Goal: Information Seeking & Learning: Learn about a topic

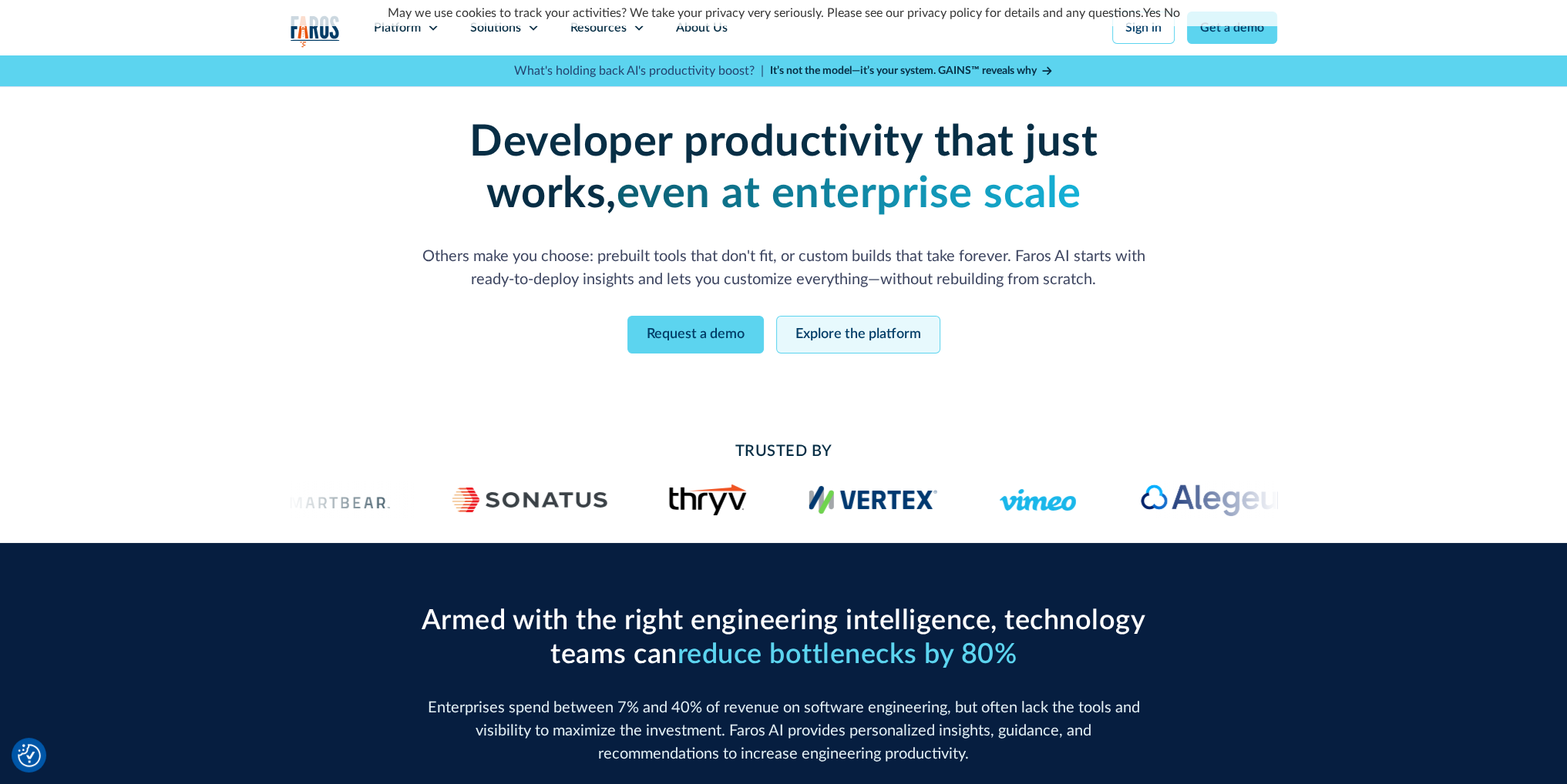
click at [860, 336] on link "Explore the platform" at bounding box center [858, 334] width 164 height 38
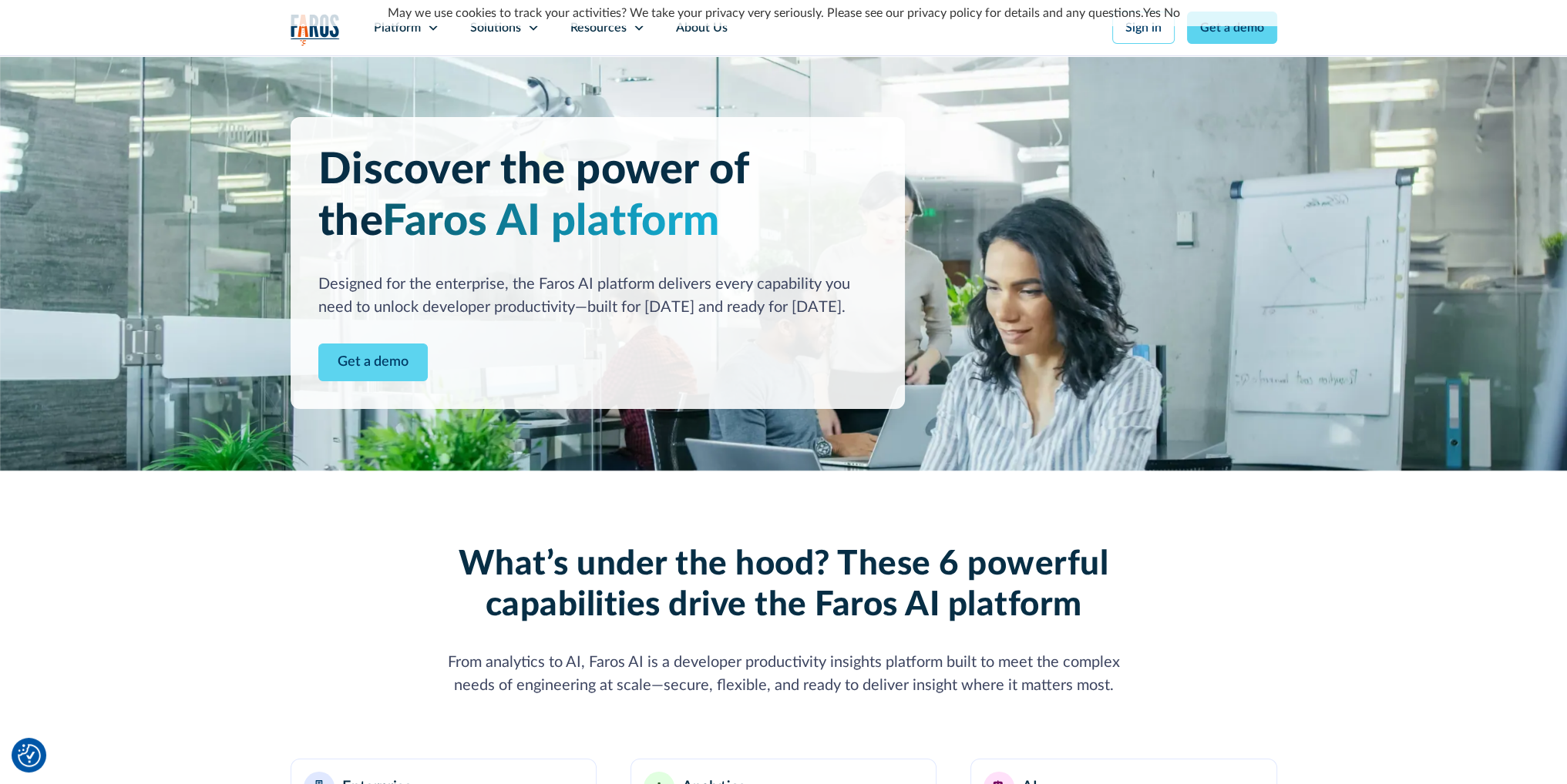
click at [1143, 12] on link "Yes" at bounding box center [1152, 14] width 18 height 13
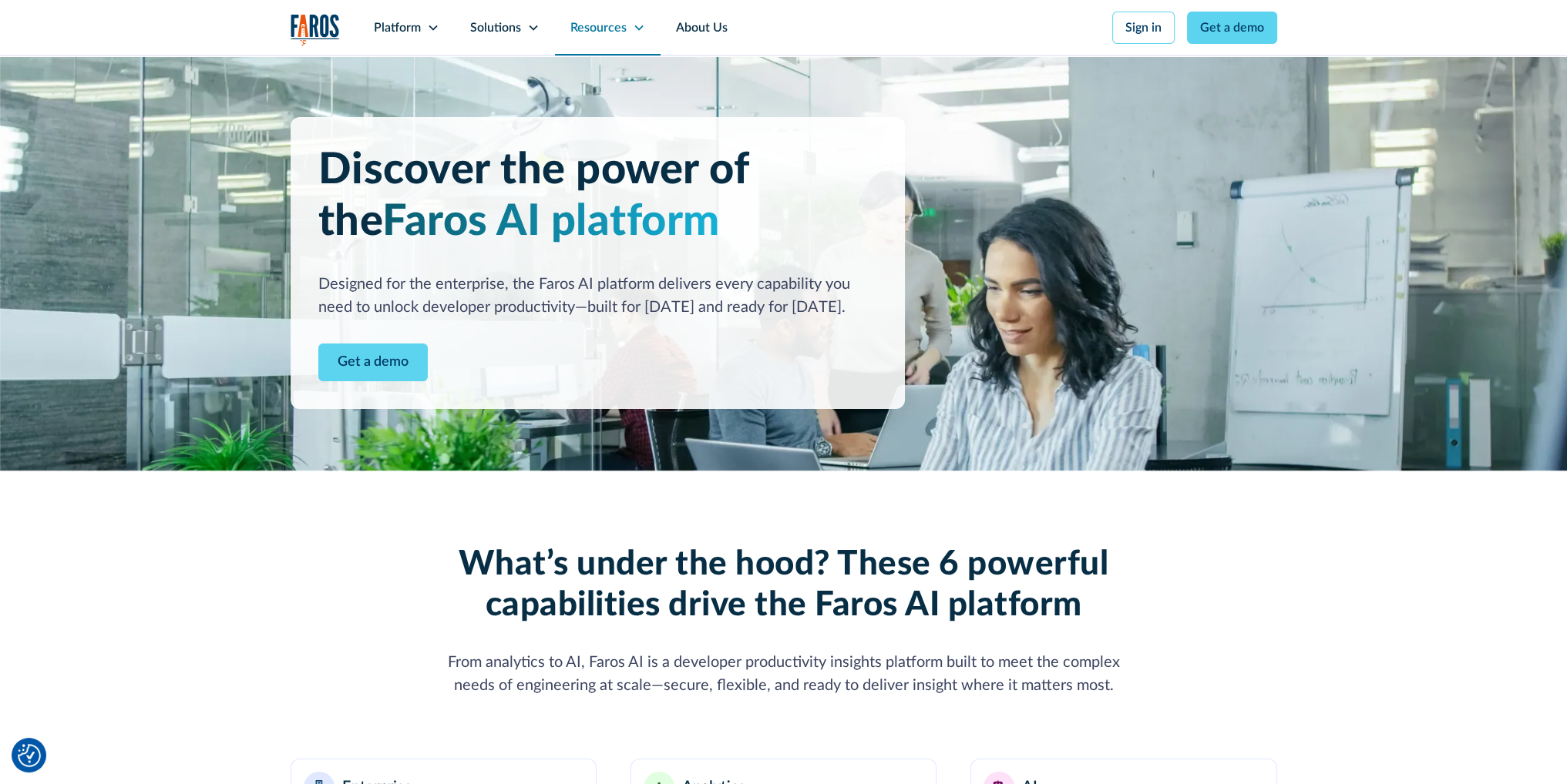
click at [634, 25] on icon at bounding box center [637, 28] width 8 height 5
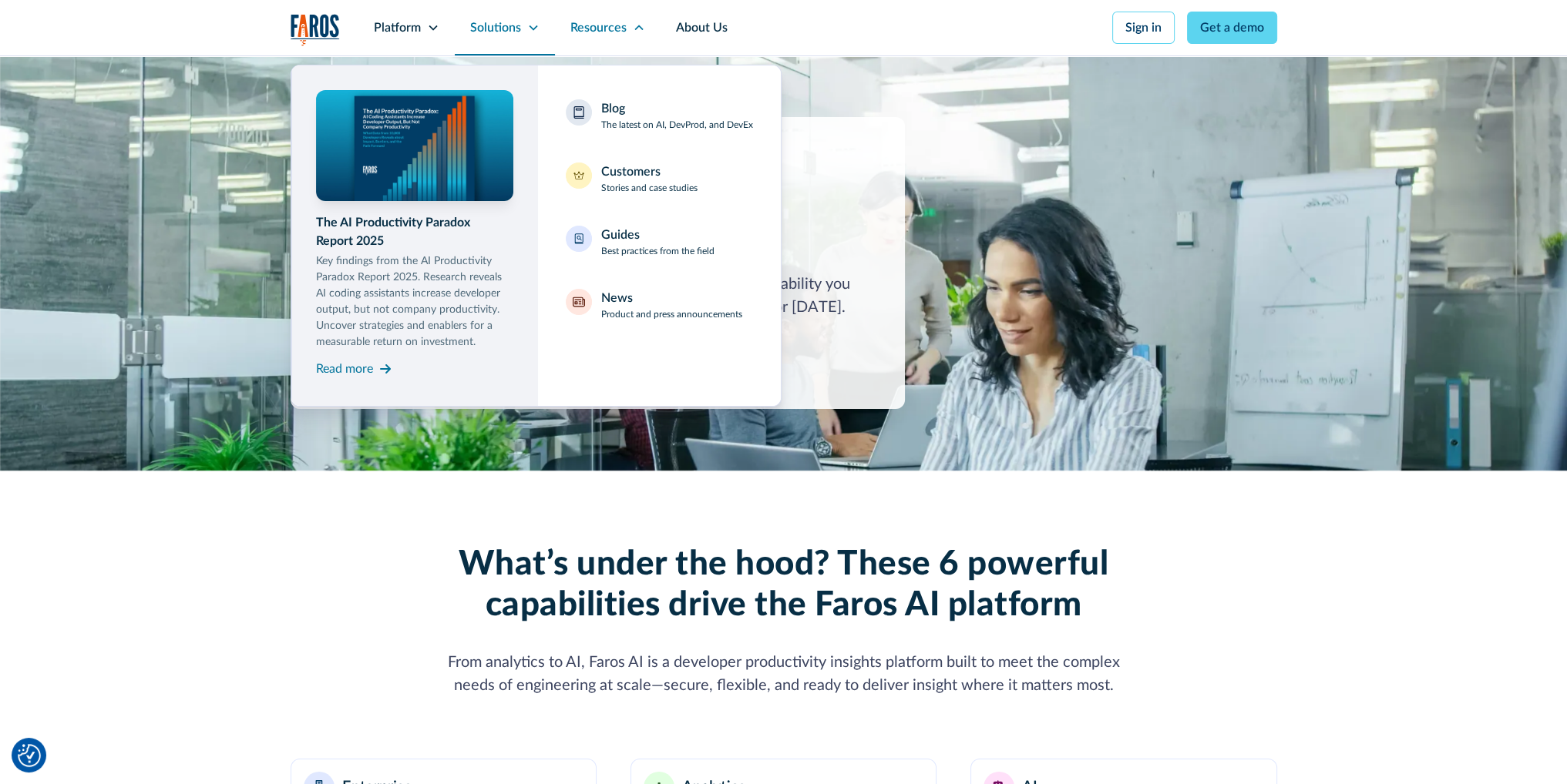
click at [532, 38] on div "Solutions" at bounding box center [504, 28] width 100 height 56
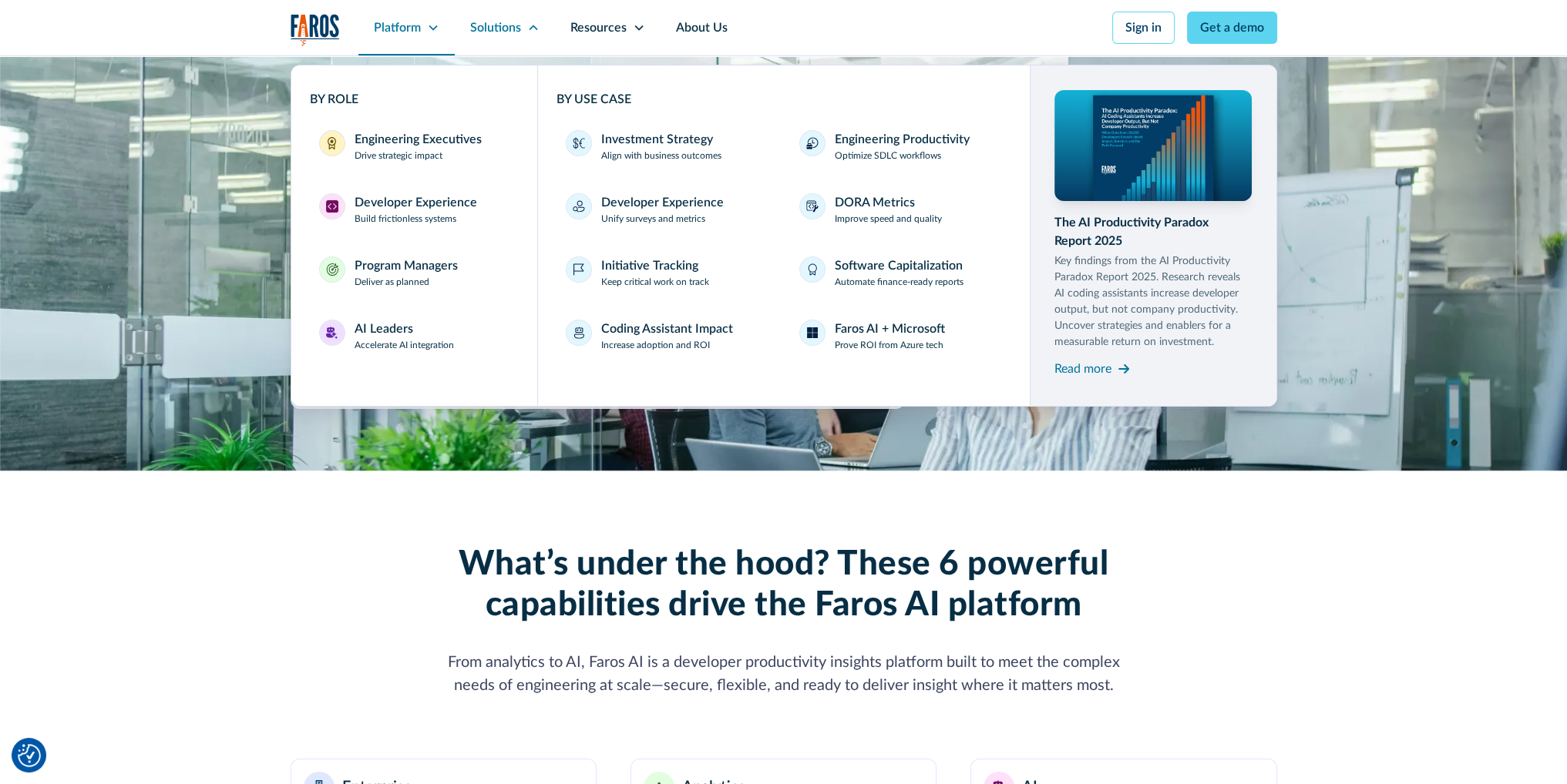
click at [400, 19] on div "Platform" at bounding box center [398, 28] width 47 height 19
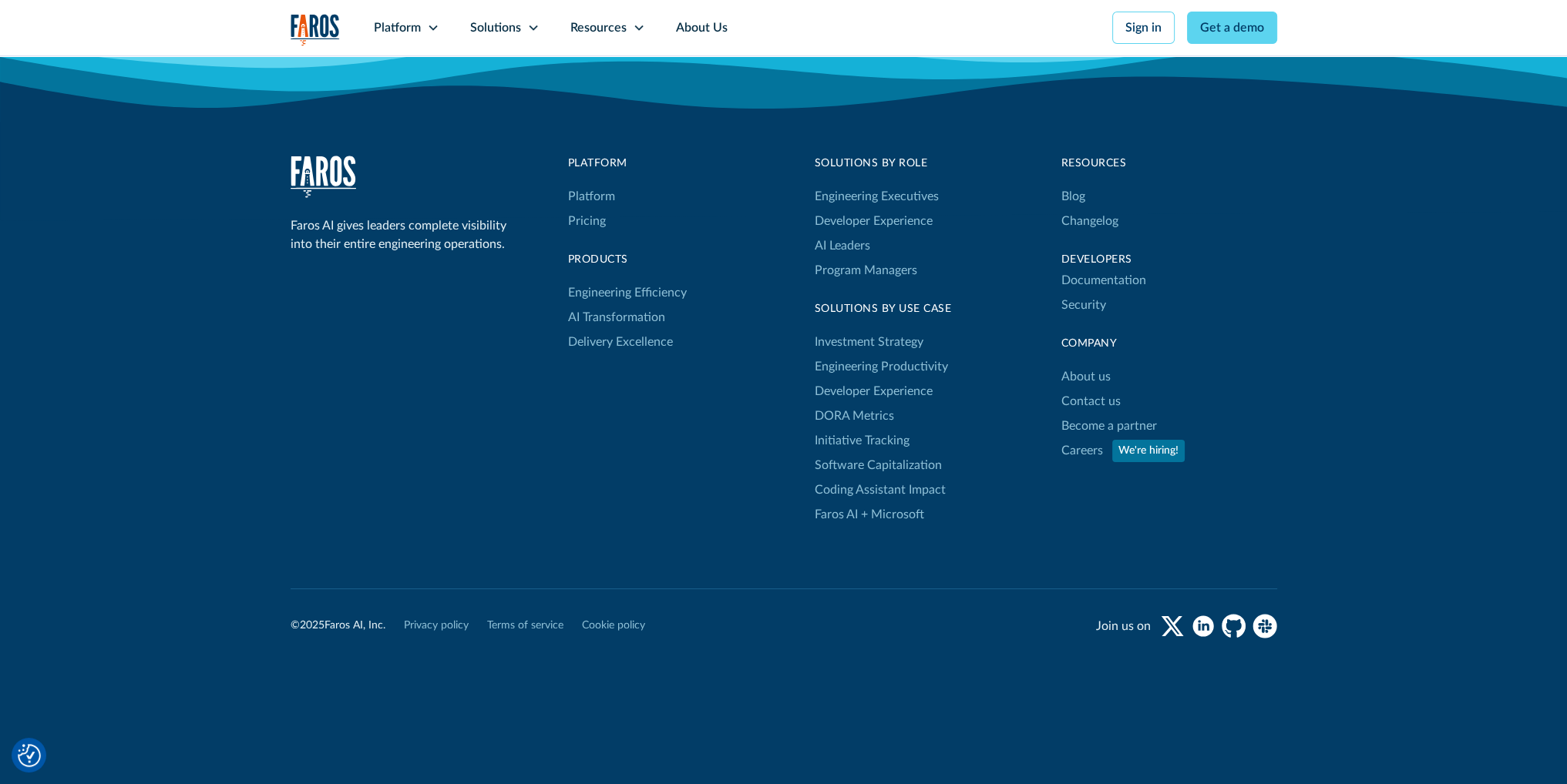
scroll to position [7940, 0]
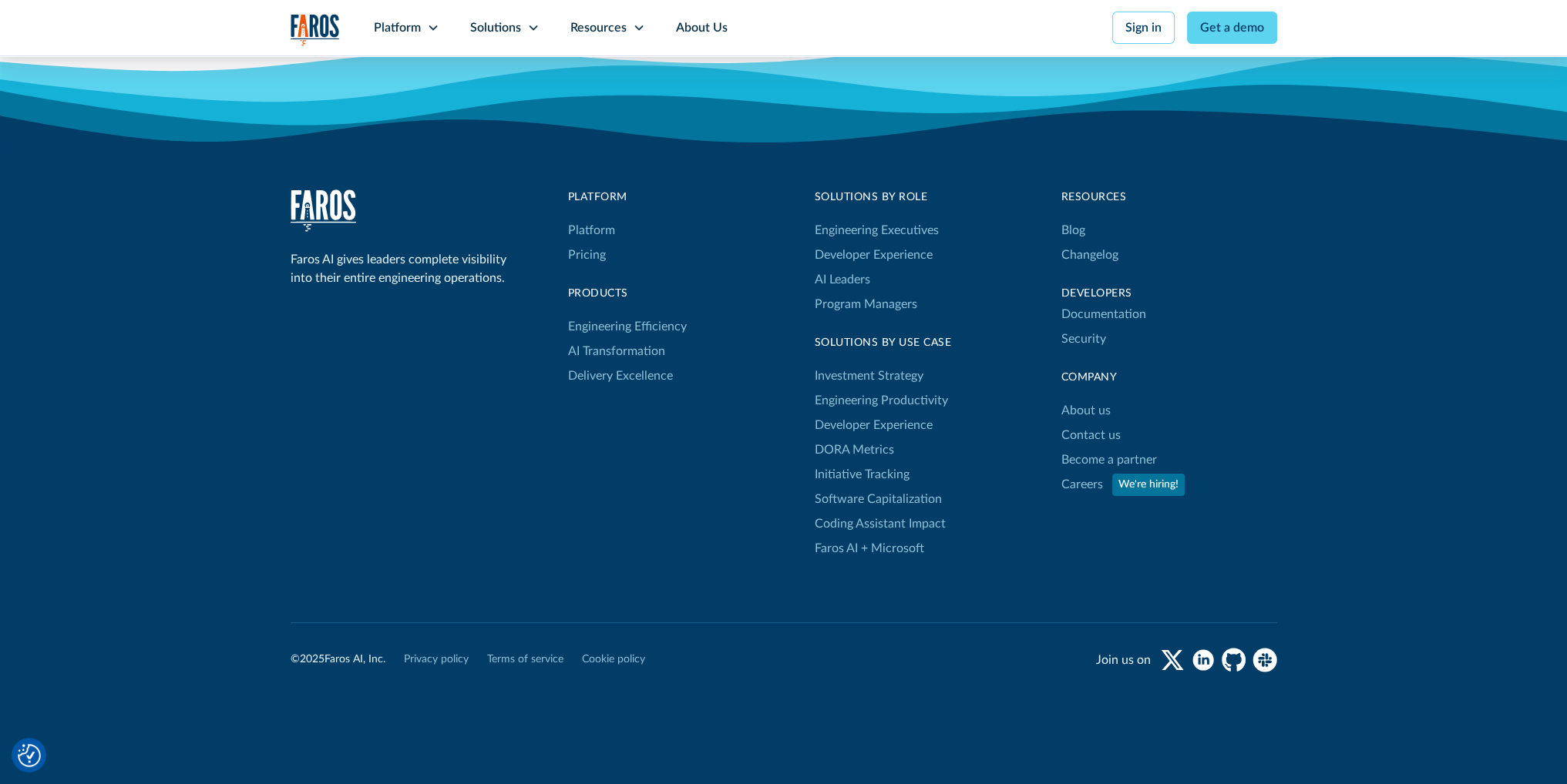
click at [1237, 588] on div "Faros AI gives leaders complete visibility into their entire engineering operat…" at bounding box center [784, 406] width 986 height 433
click at [890, 551] on link "Faros AI + Microsoft" at bounding box center [868, 548] width 109 height 24
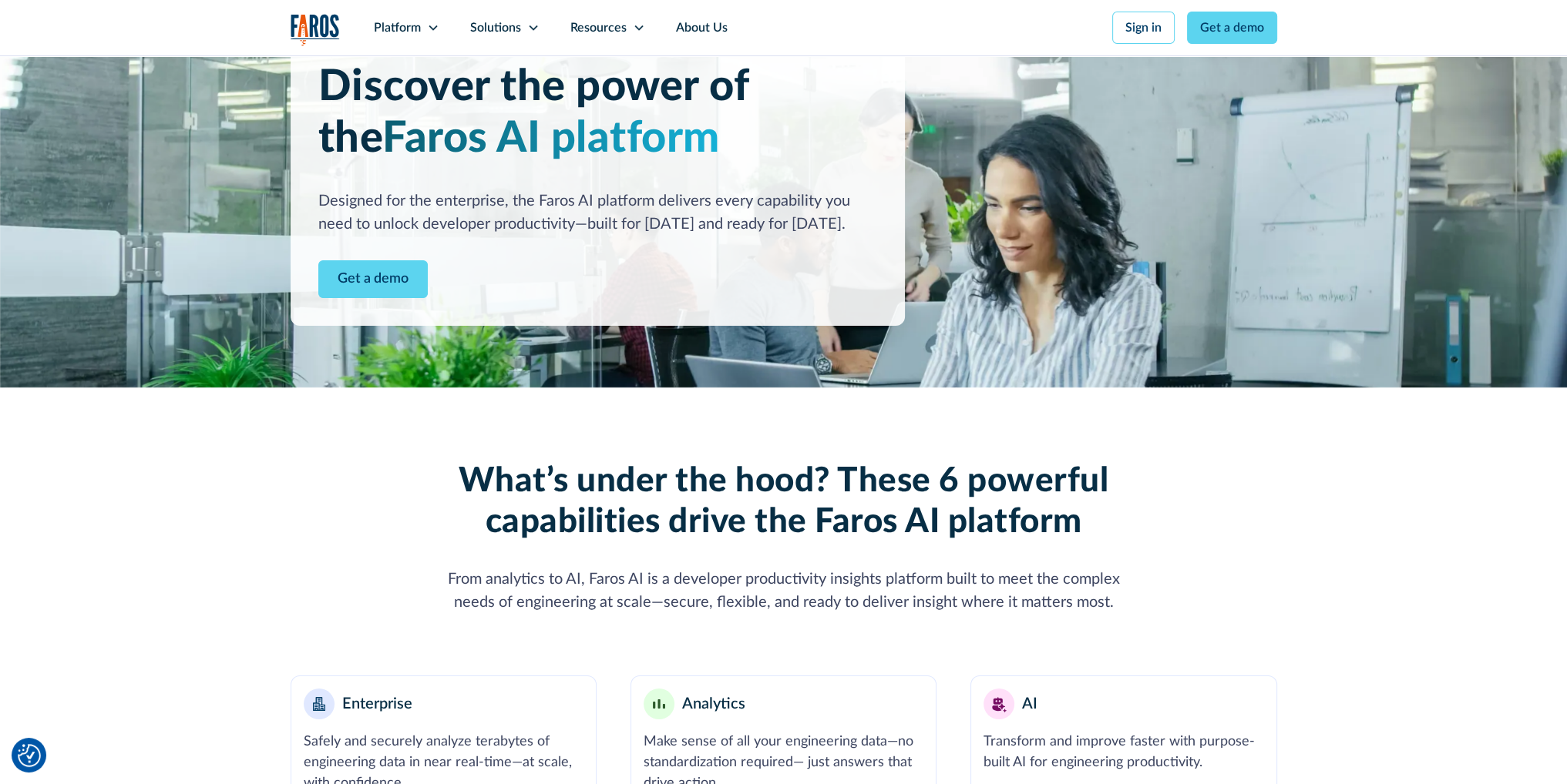
scroll to position [0, 0]
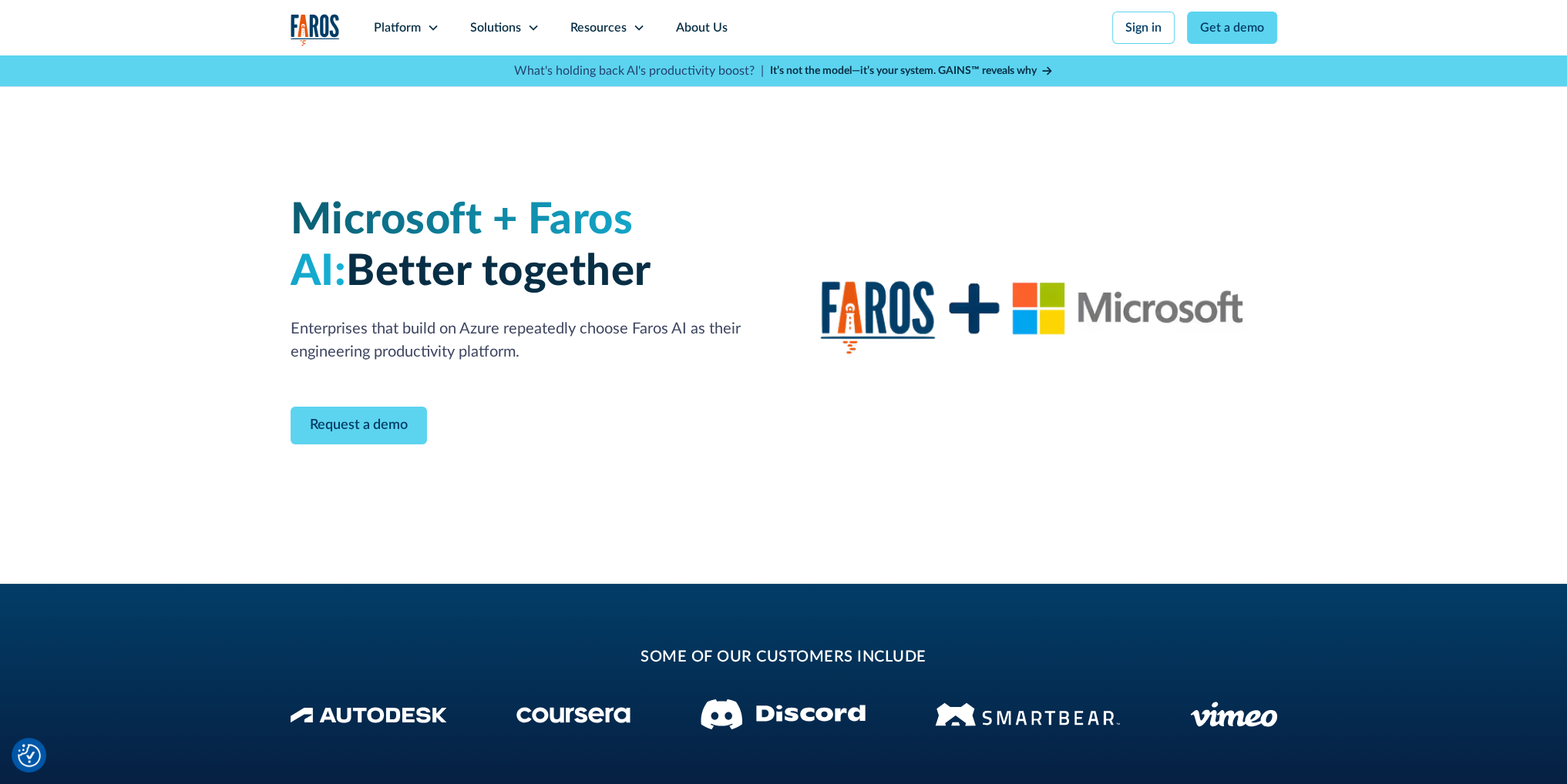
drag, startPoint x: 525, startPoint y: 352, endPoint x: 267, endPoint y: 324, distance: 259.5
click at [267, 324] on div "Microsoft + Faros AI: Better together Enterprises that build on Azure repeatedl…" at bounding box center [784, 320] width 1567 height 528
click at [236, 324] on div "Microsoft + Faros AI: Better together Enterprises that build on Azure repeatedl…" at bounding box center [784, 320] width 1567 height 528
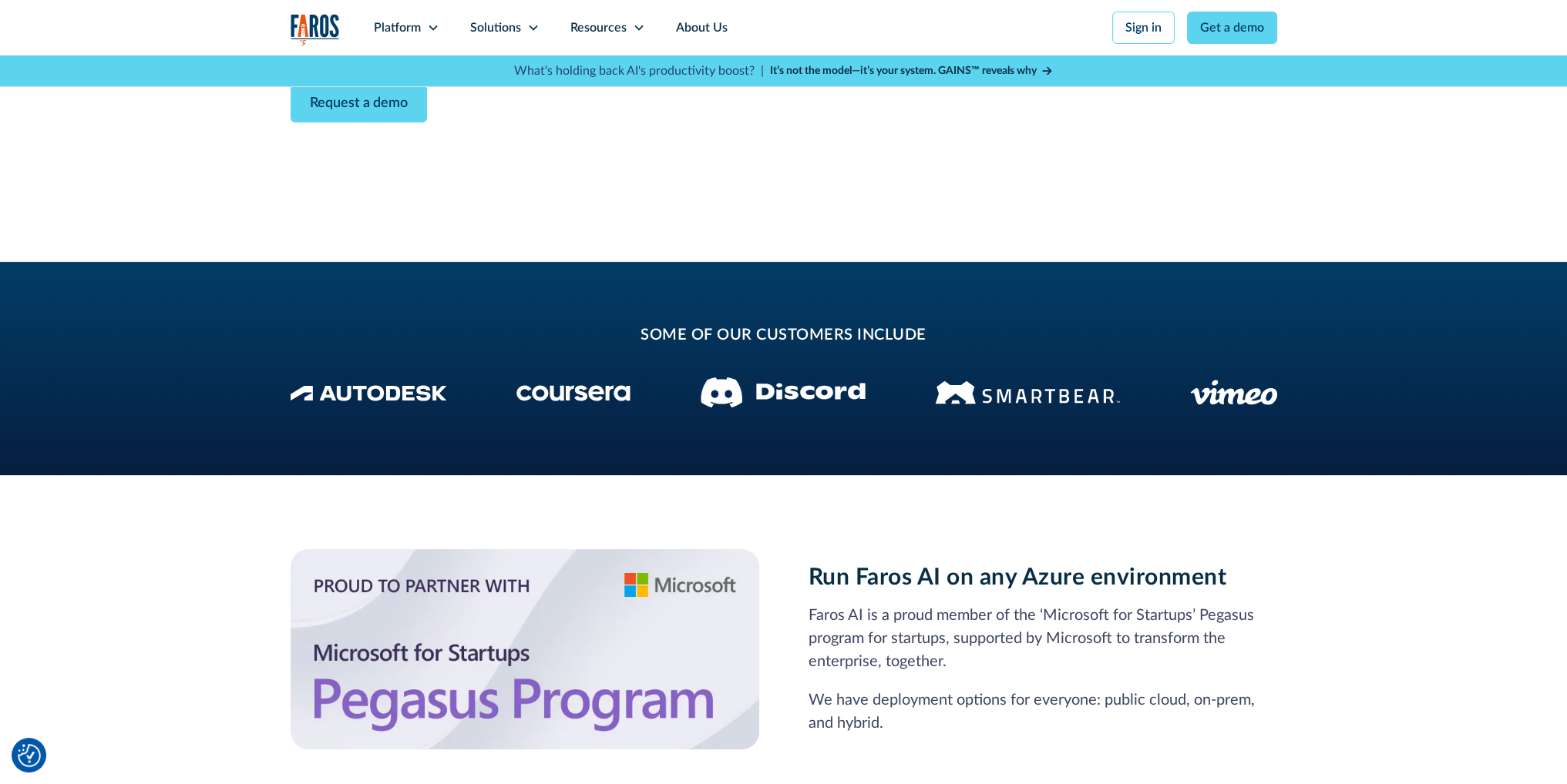
scroll to position [462, 0]
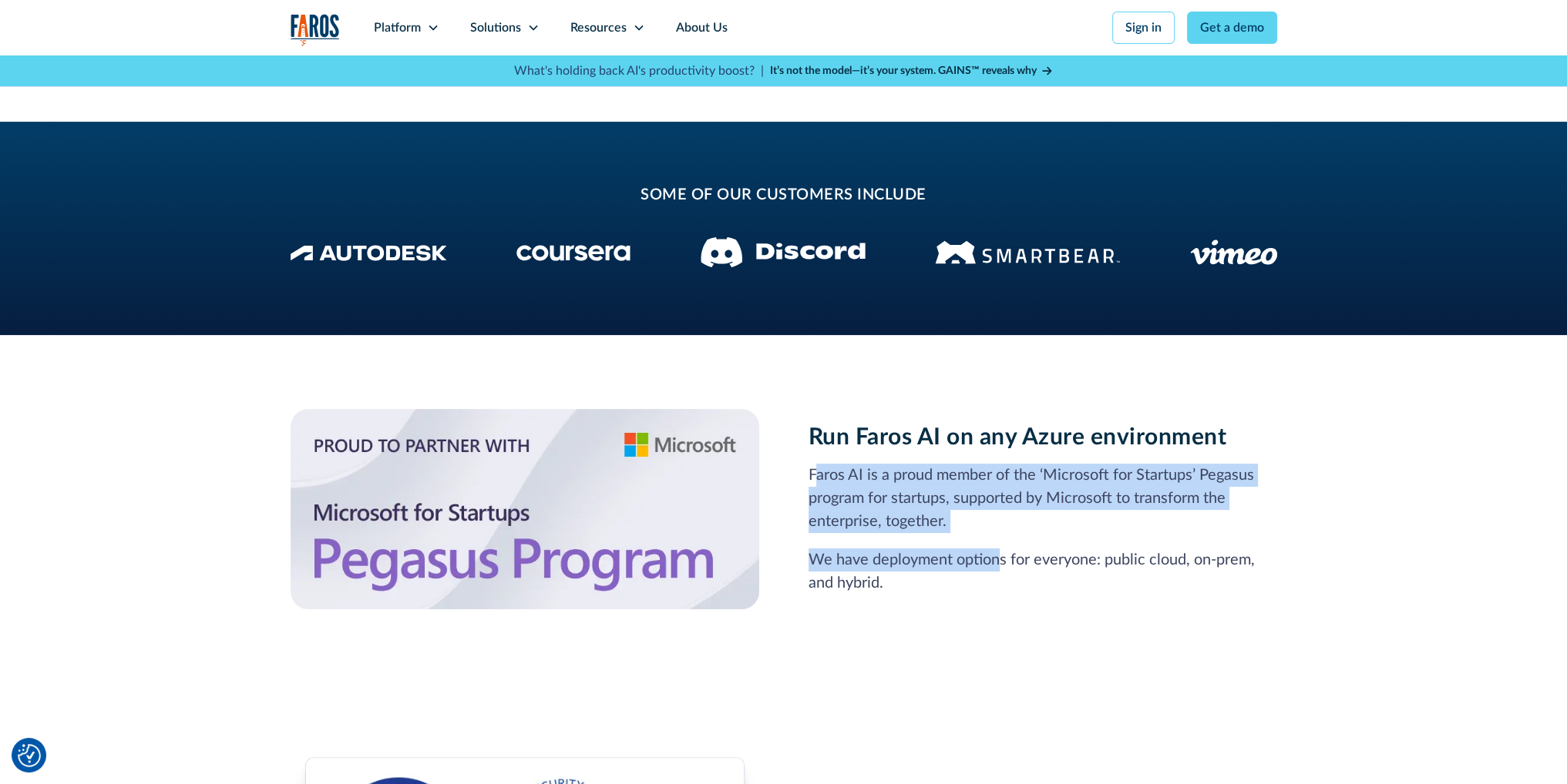
drag, startPoint x: 812, startPoint y: 475, endPoint x: 1000, endPoint y: 555, distance: 204.3
click at [1000, 555] on div "Faros AI is a proud member of the ‘Microsoft for Startups’ Pegasus program for …" at bounding box center [1043, 529] width 469 height 131
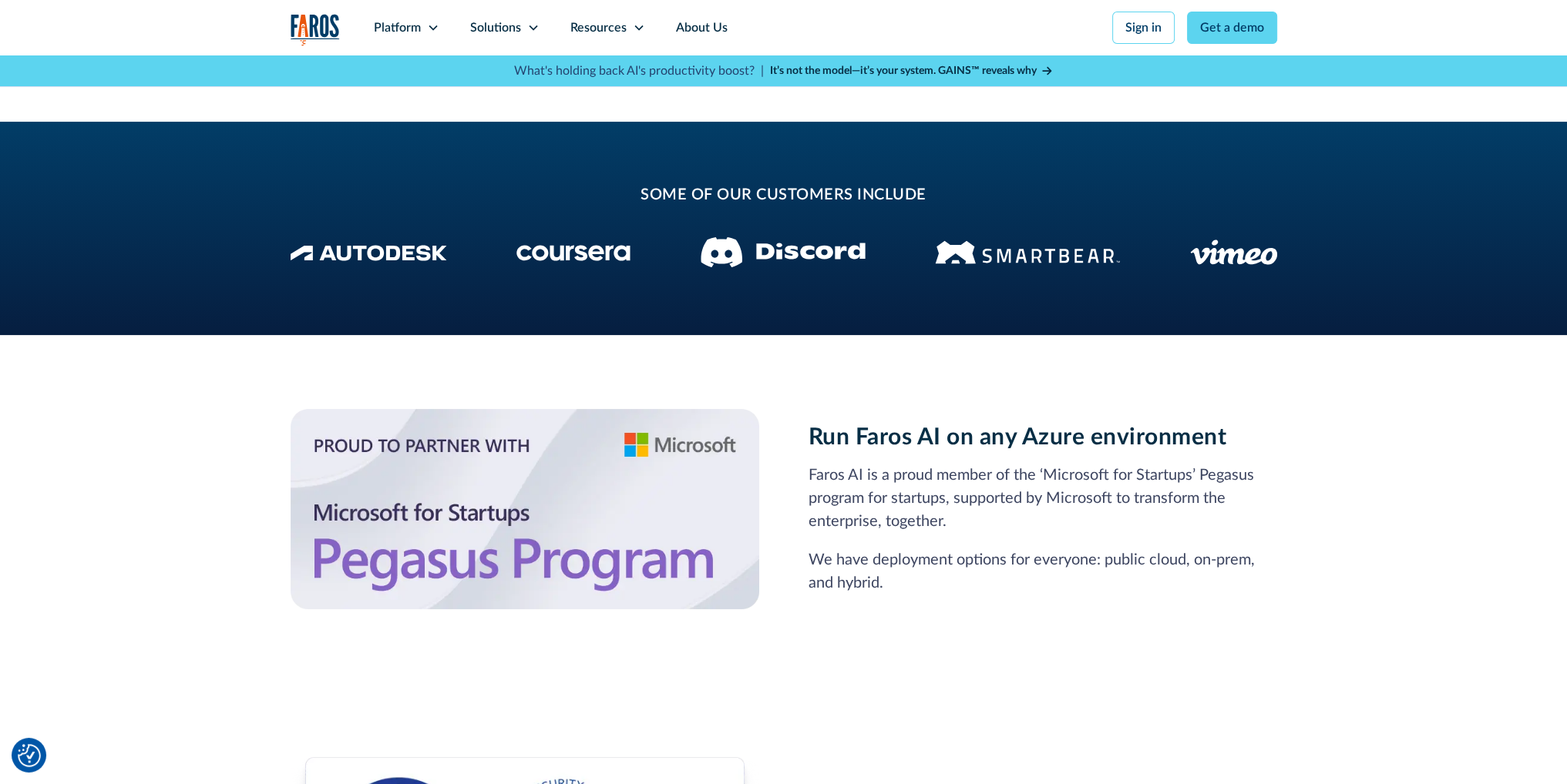
click at [912, 590] on p "We have deployment options for everyone: public cloud, on-prem, and hybrid." at bounding box center [1043, 571] width 469 height 46
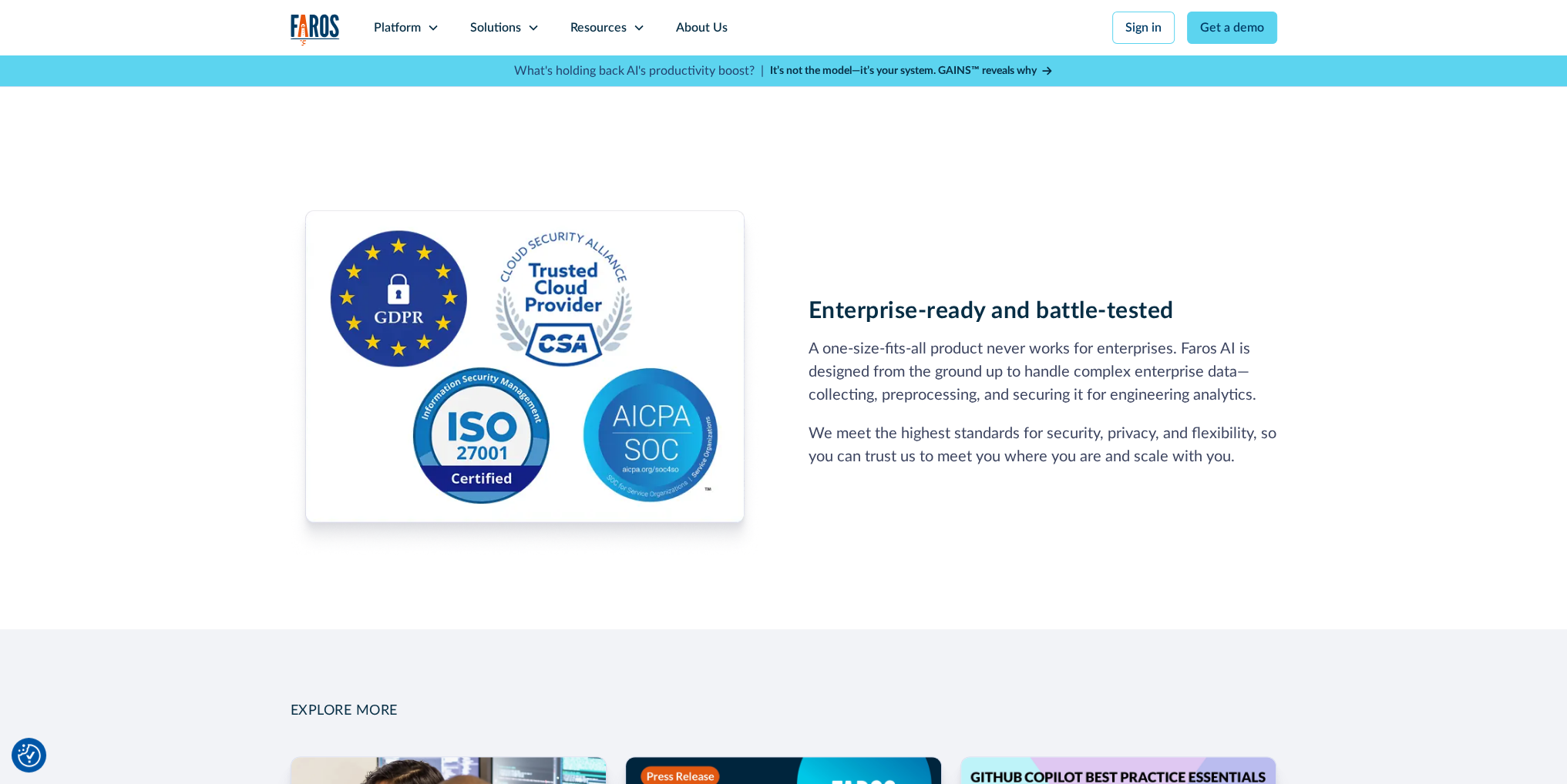
scroll to position [1618, 0]
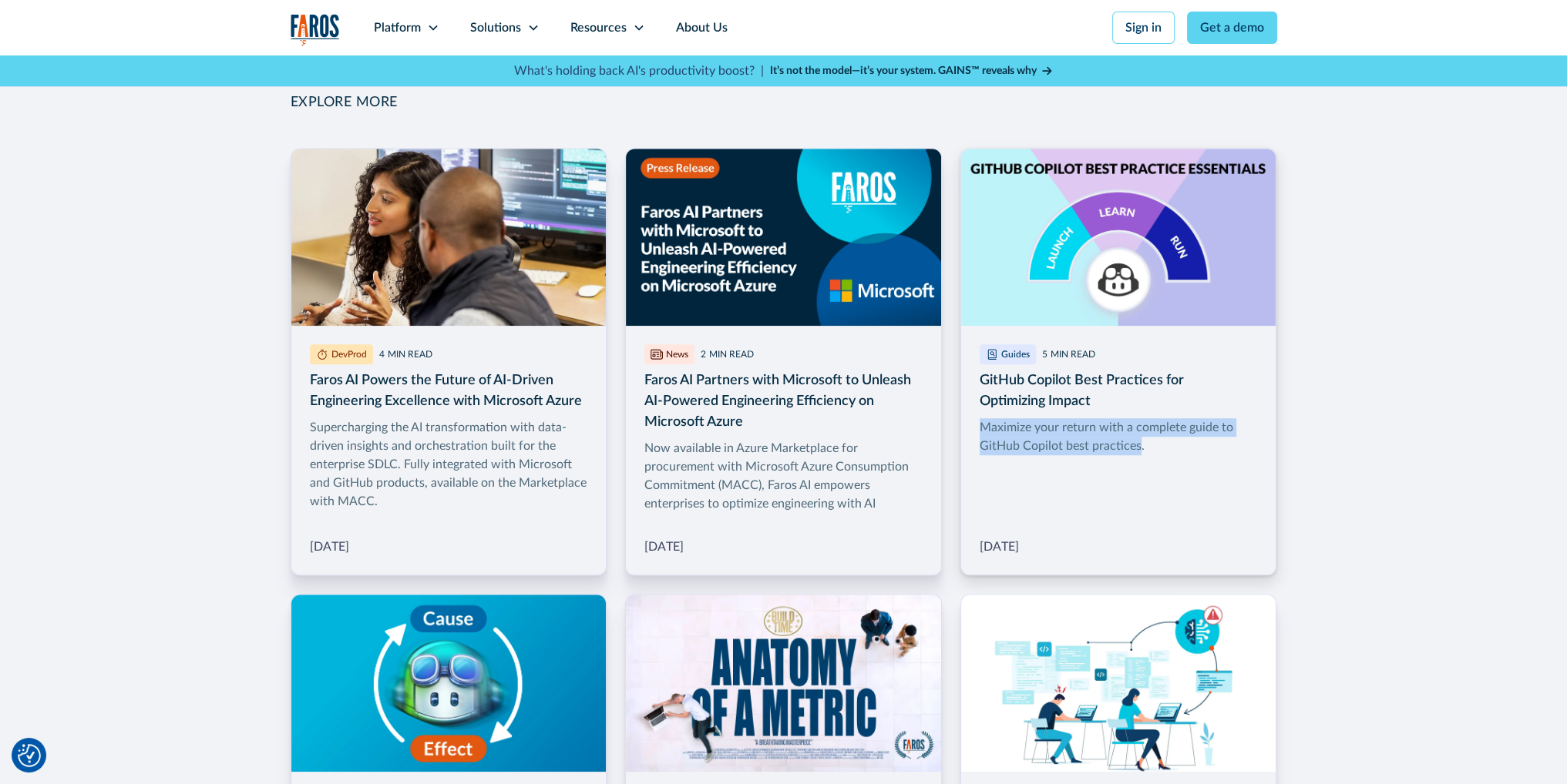
drag, startPoint x: 985, startPoint y: 432, endPoint x: 1141, endPoint y: 454, distance: 157.5
click at [1141, 454] on div "Maximize your return with a complete guide to GitHub Copilot best practices." at bounding box center [1118, 436] width 279 height 37
click at [1103, 452] on div "Maximize your return with a complete guide to GitHub Copilot best practices." at bounding box center [1118, 436] width 279 height 37
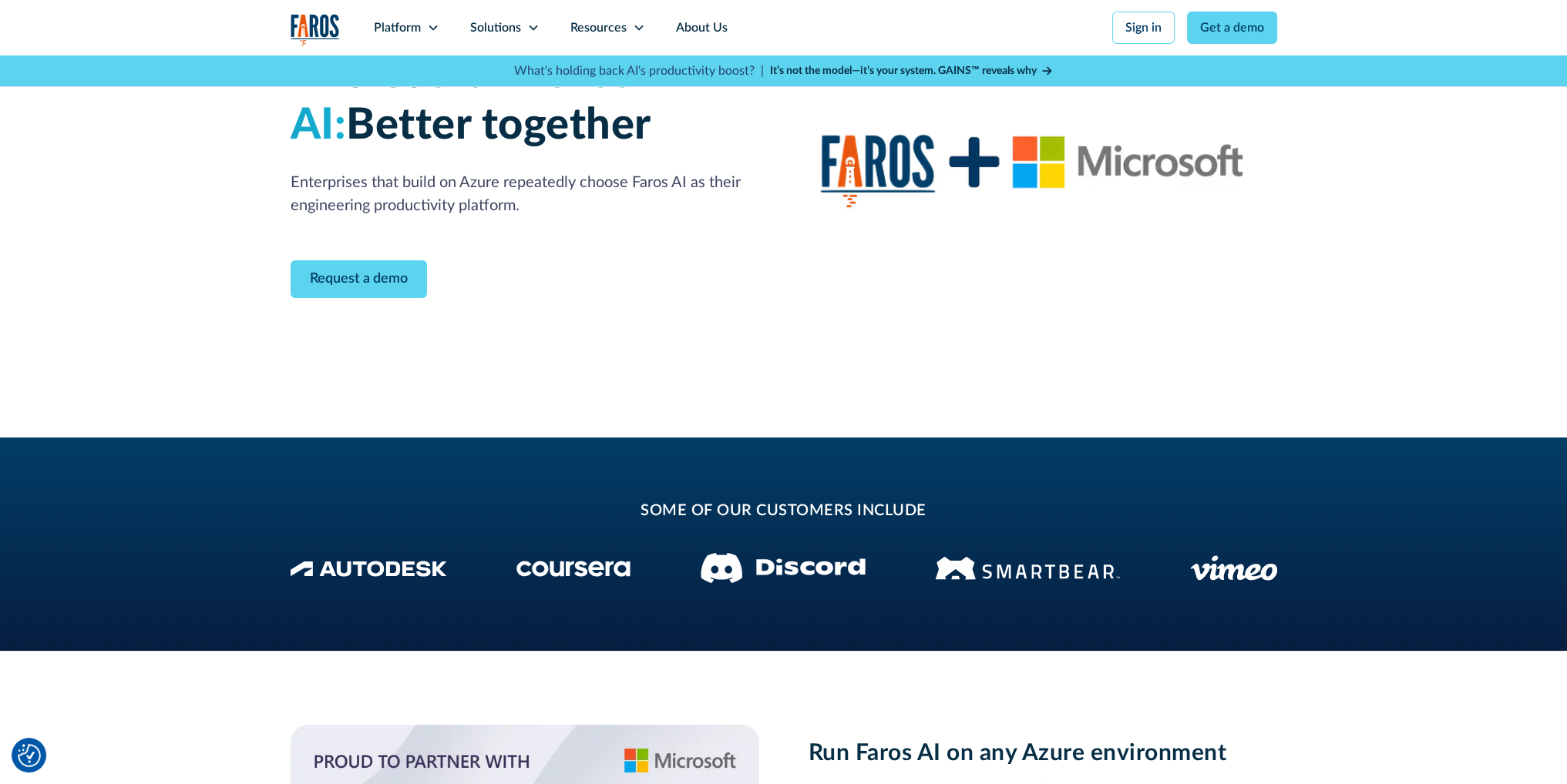
scroll to position [0, 0]
